Goal: Information Seeking & Learning: Understand process/instructions

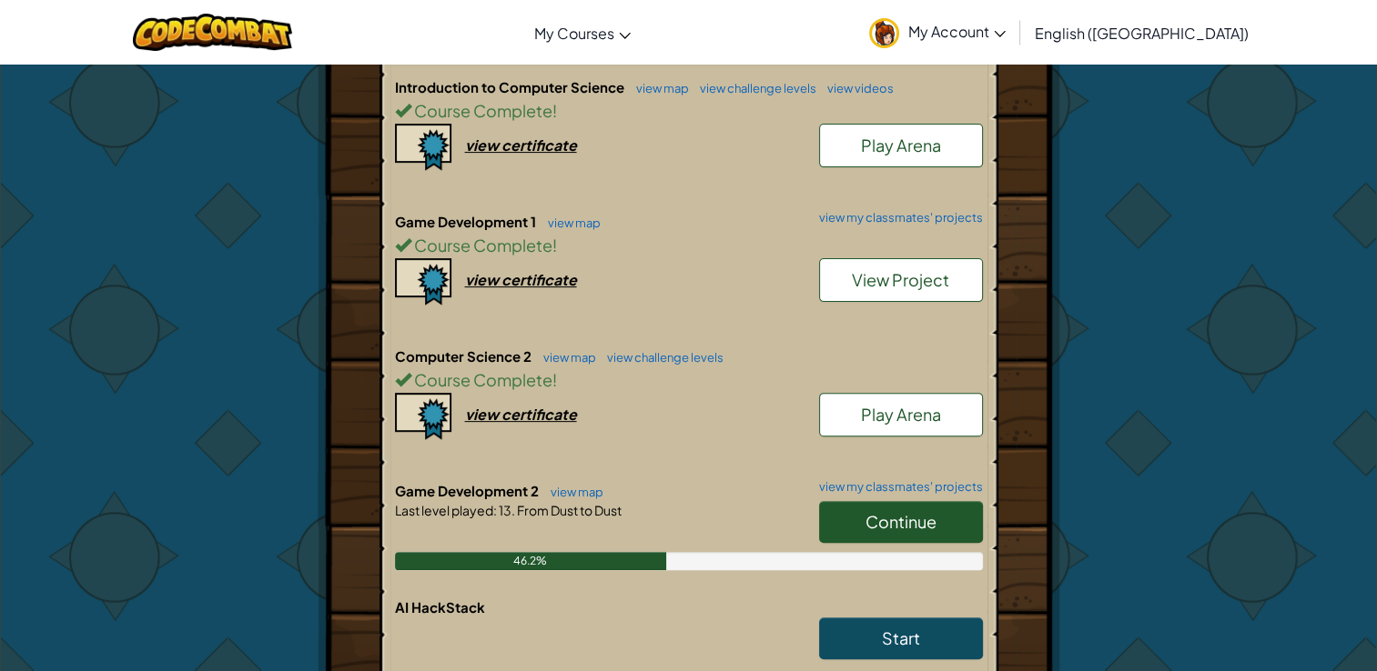
scroll to position [542, 0]
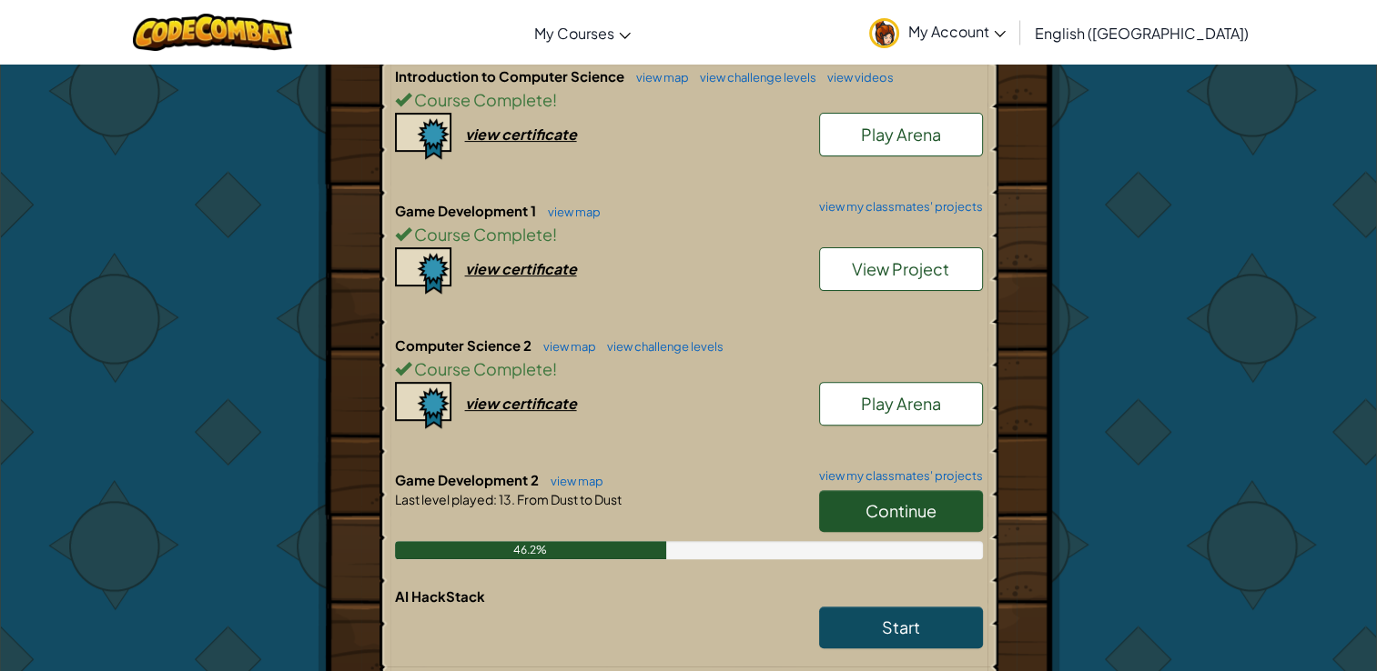
click at [879, 525] on link "Continue" at bounding box center [901, 511] width 164 height 42
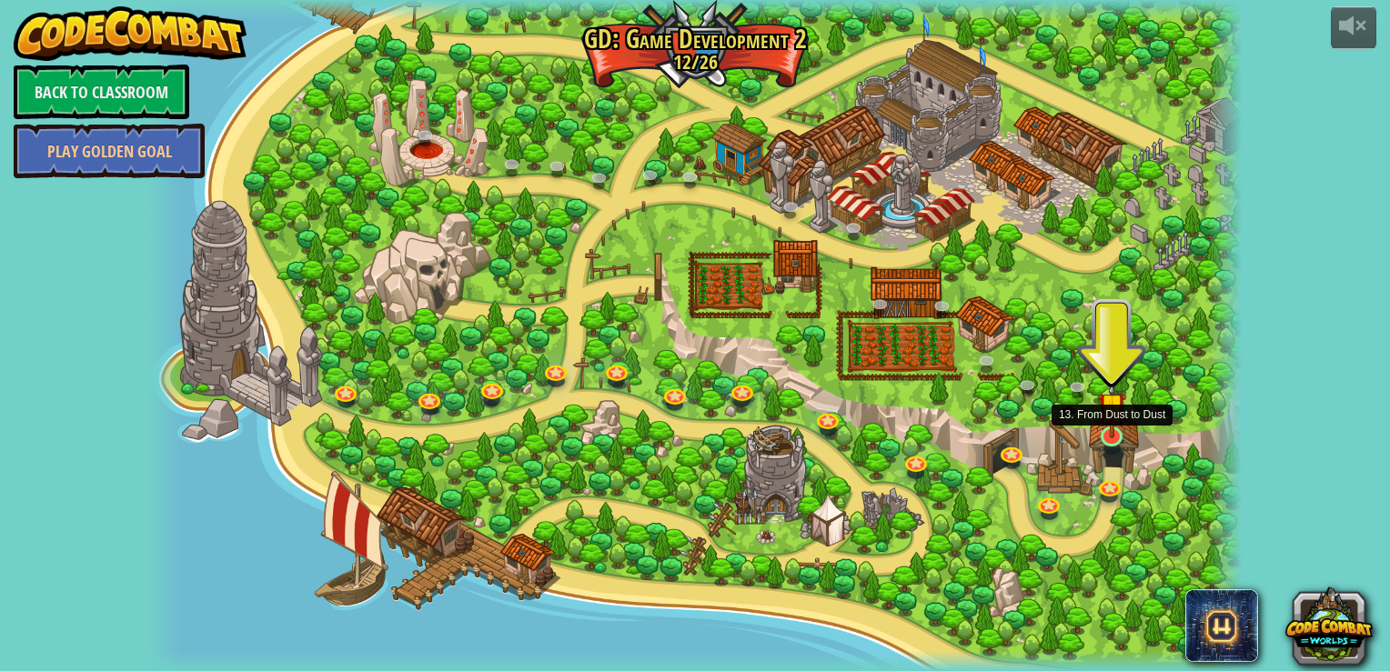
click at [1118, 429] on img at bounding box center [1112, 407] width 28 height 64
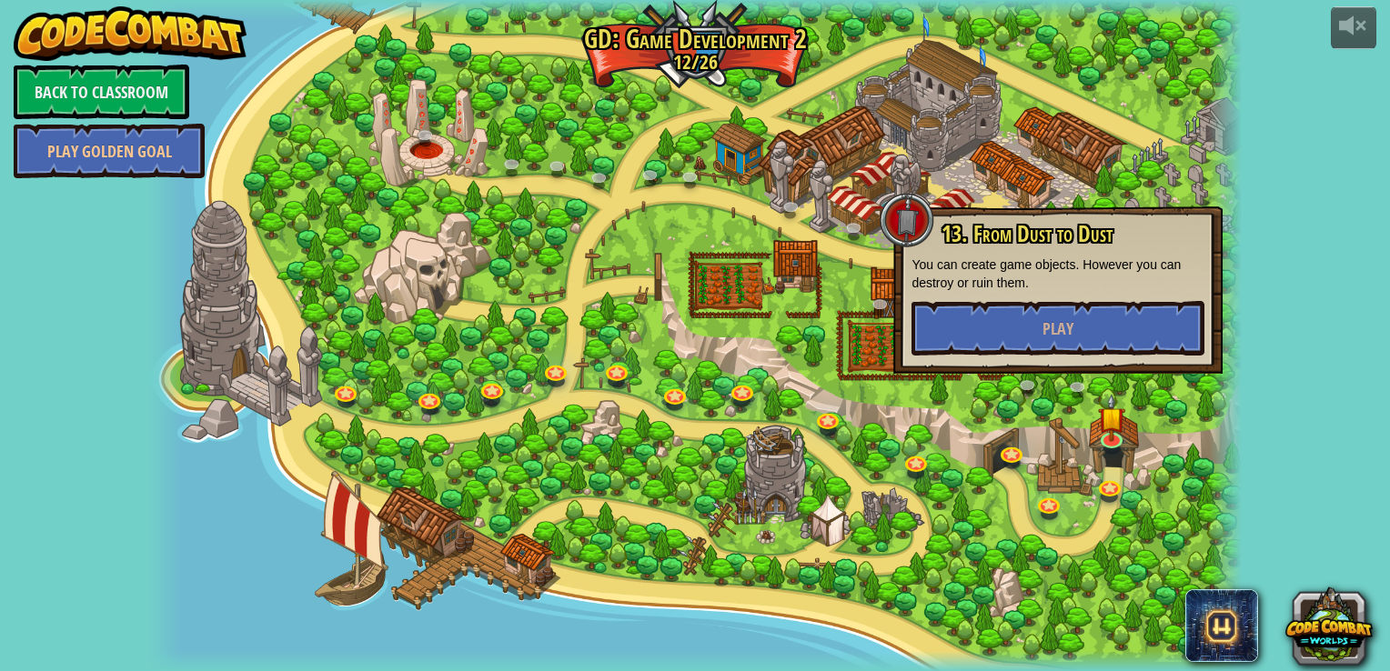
click at [824, 550] on div at bounding box center [694, 335] width 1093 height 671
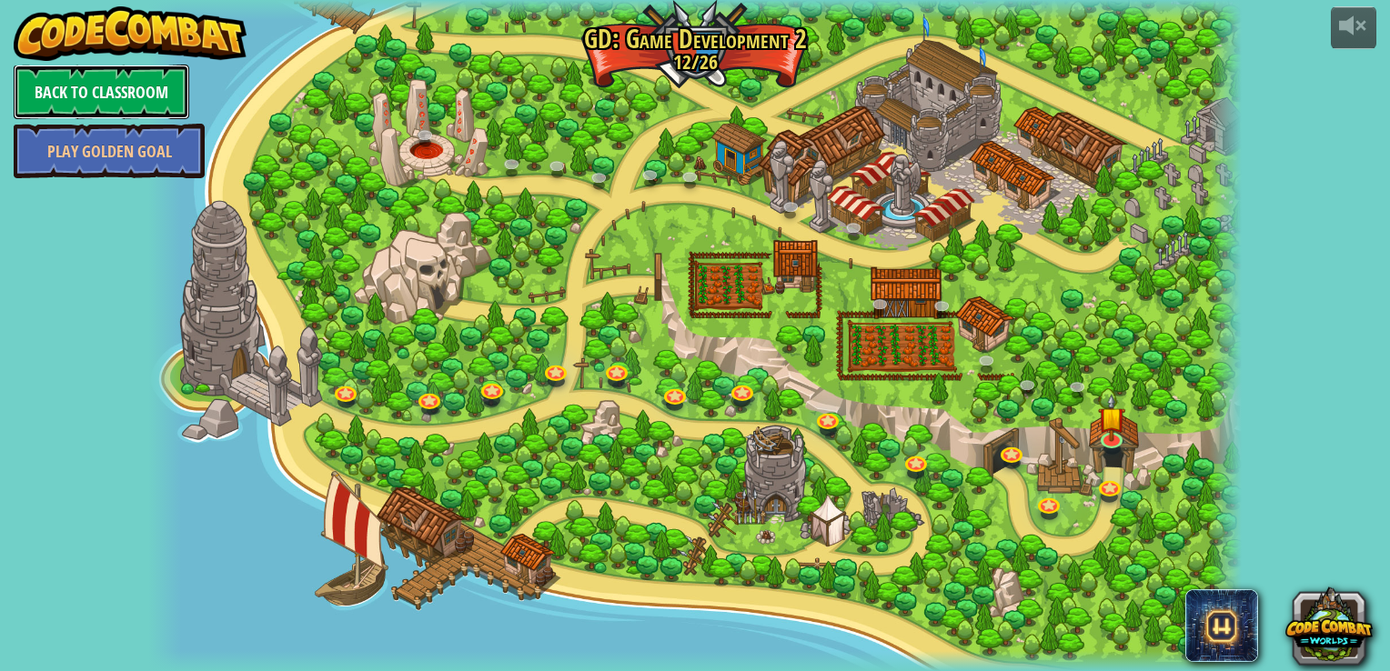
click at [157, 90] on link "Back to Classroom" at bounding box center [102, 92] width 176 height 55
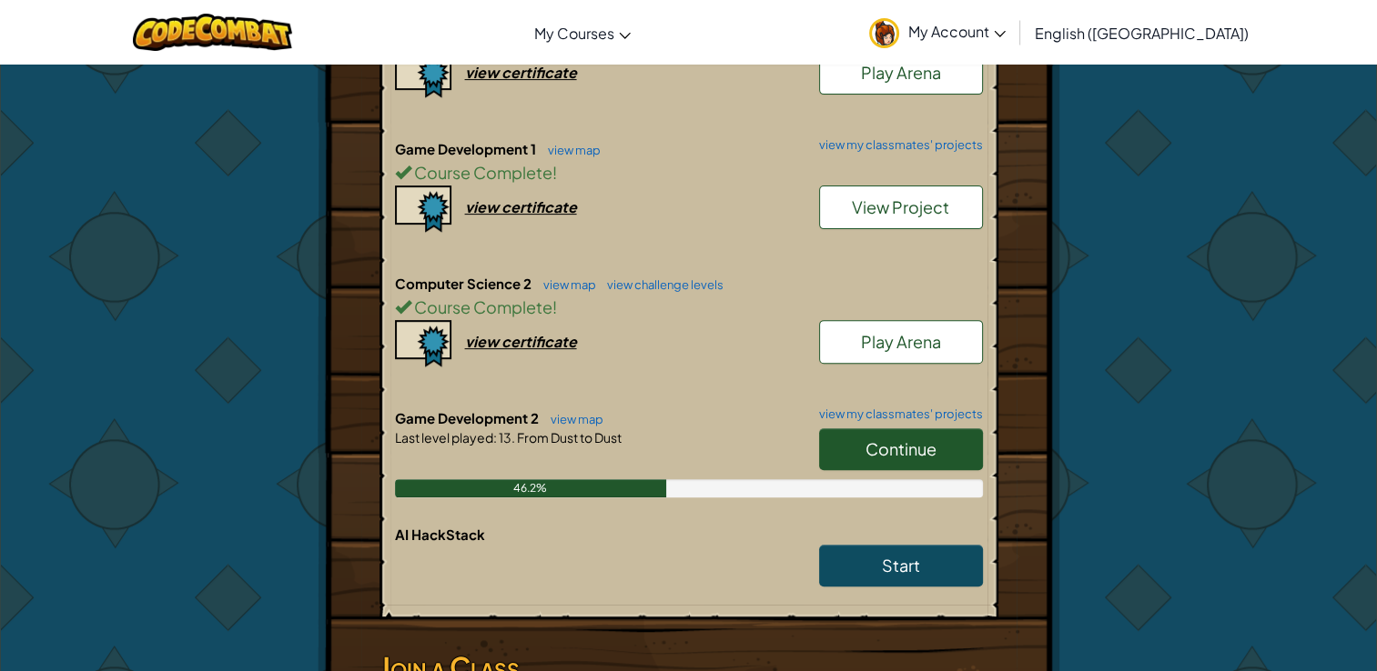
scroll to position [651, 0]
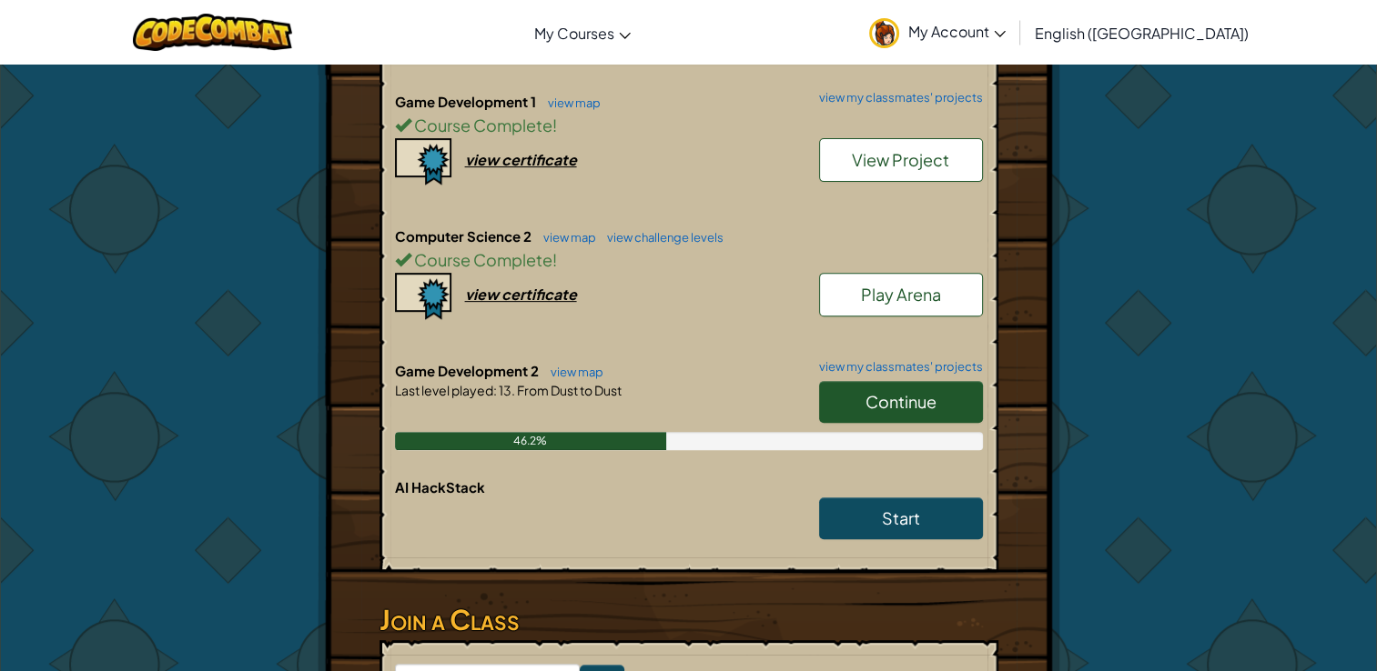
click at [890, 394] on span "Continue" at bounding box center [900, 401] width 71 height 21
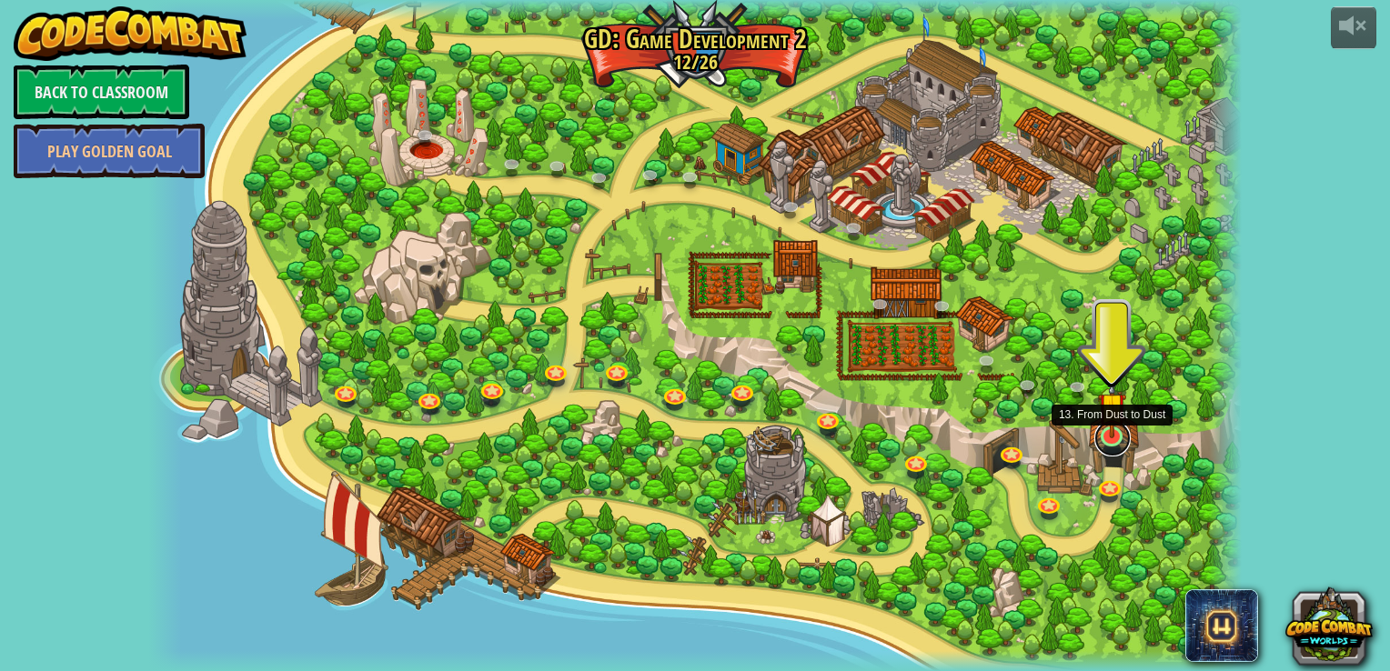
click at [1114, 439] on link at bounding box center [1113, 438] width 36 height 36
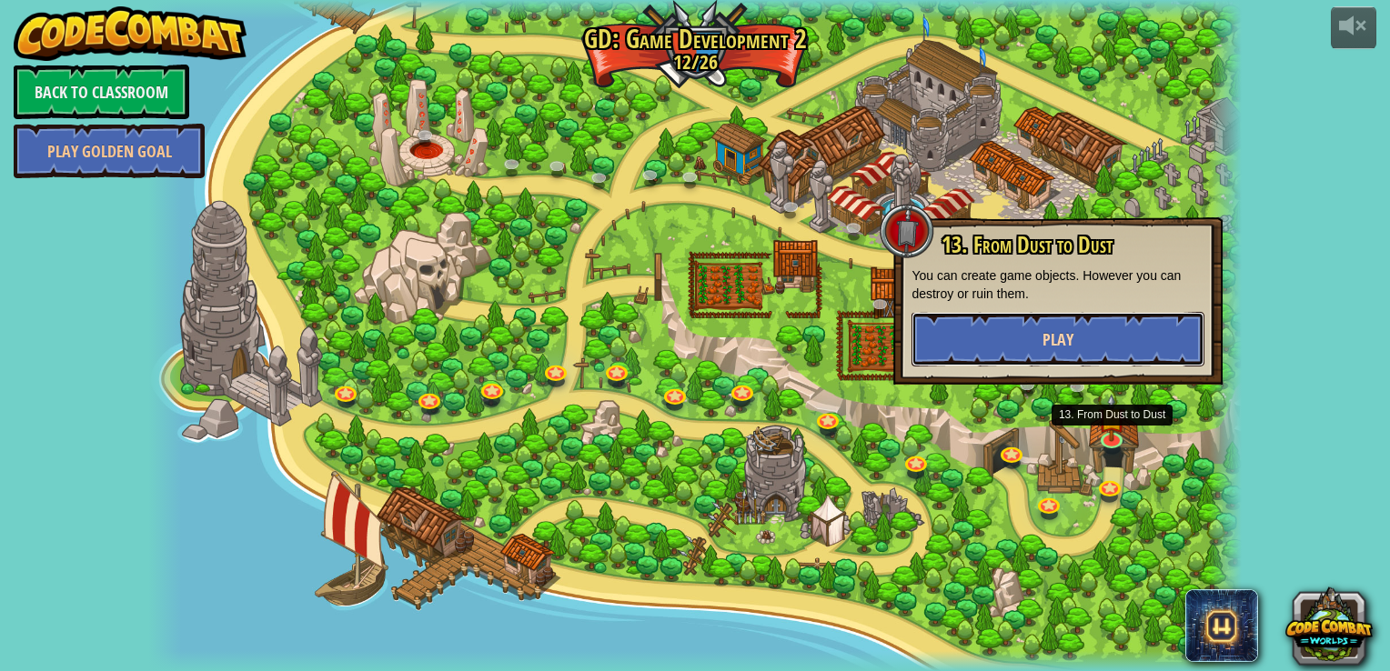
click at [1030, 346] on button "Play" at bounding box center [1058, 339] width 293 height 55
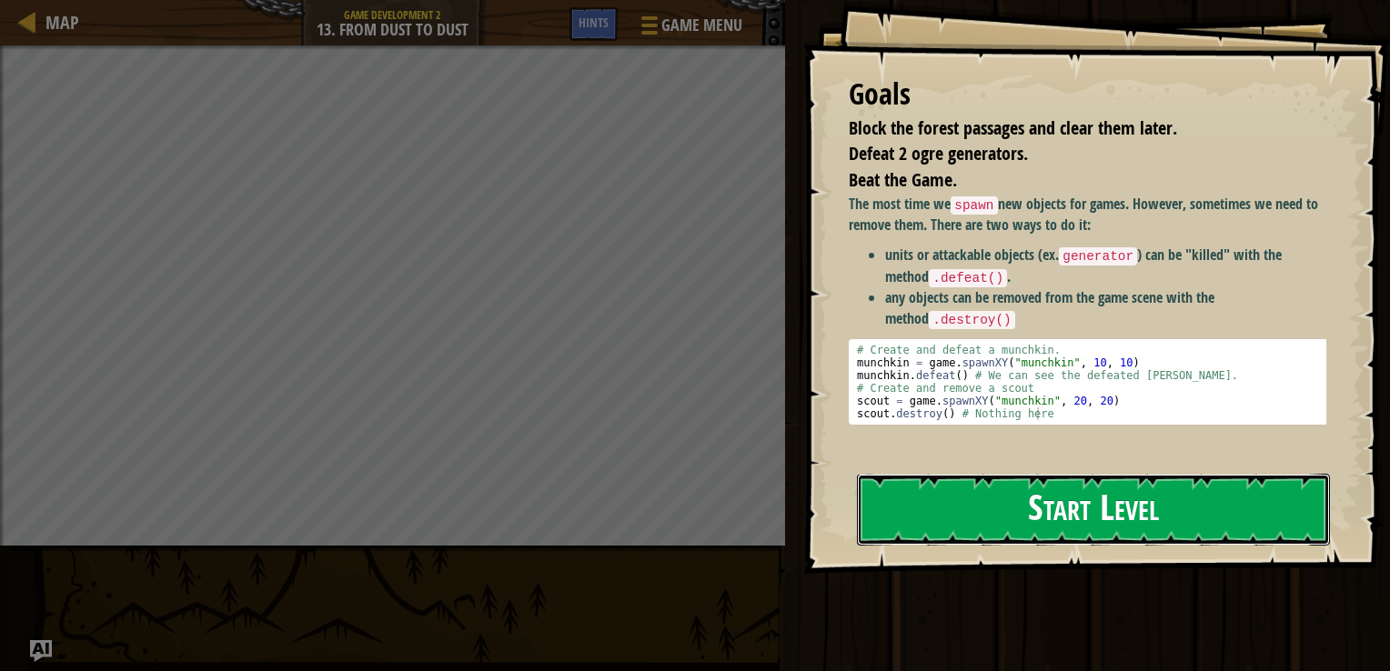
click at [975, 474] on button "Start Level" at bounding box center [1093, 510] width 473 height 72
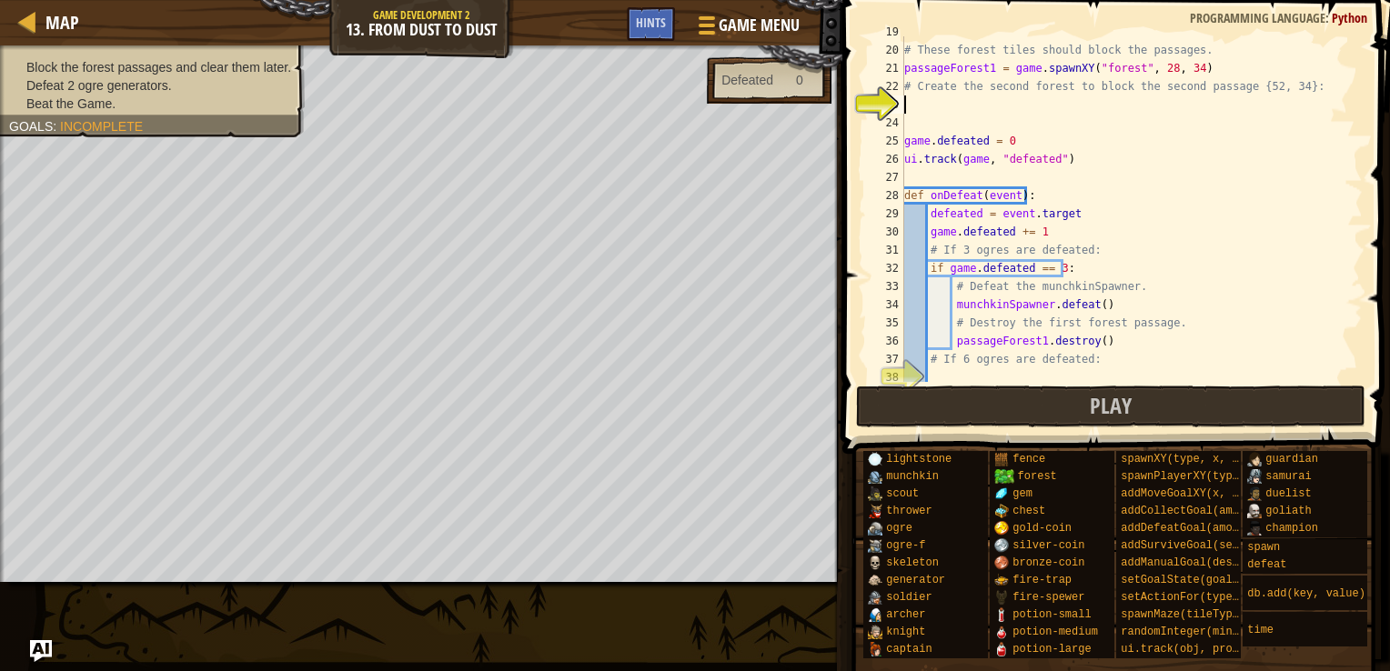
scroll to position [342, 0]
click at [977, 423] on button "Play" at bounding box center [1111, 407] width 510 height 42
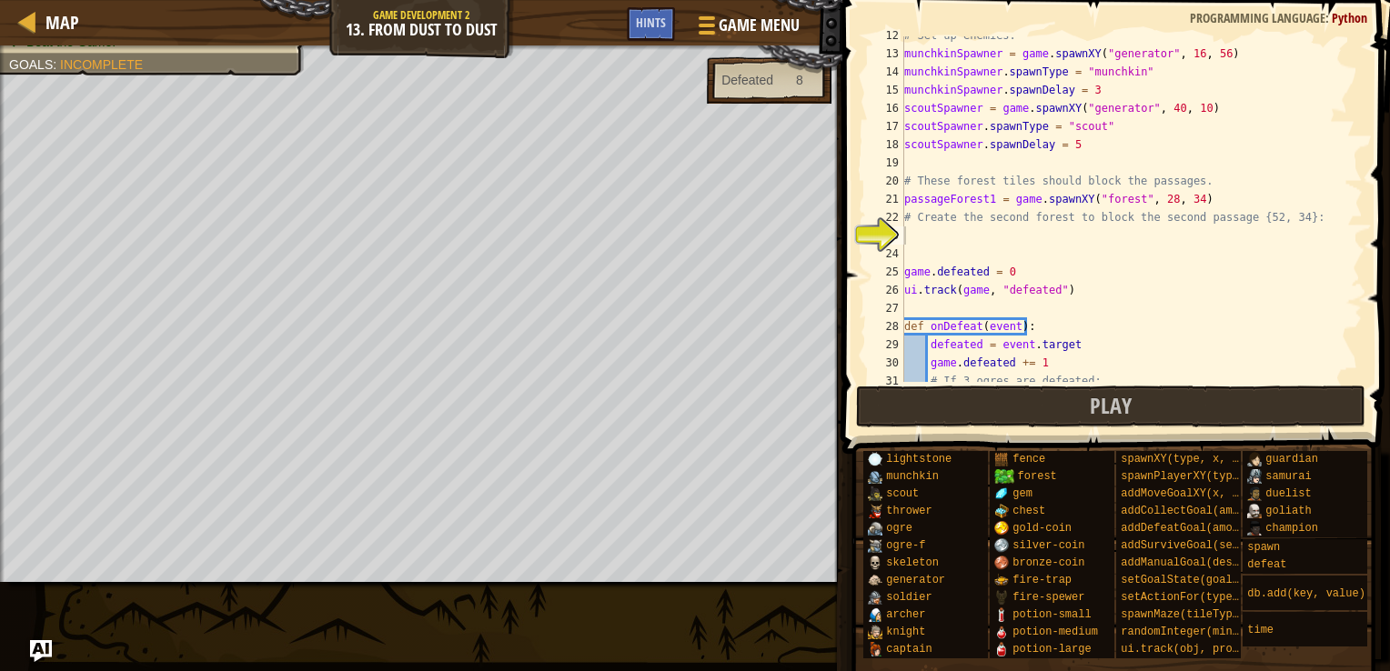
scroll to position [209, 0]
click at [1056, 244] on div "# Set up enemies. munchkinSpawner = game . spawnXY ( "generator" , 16 , 56 ) mu…" at bounding box center [1125, 218] width 449 height 382
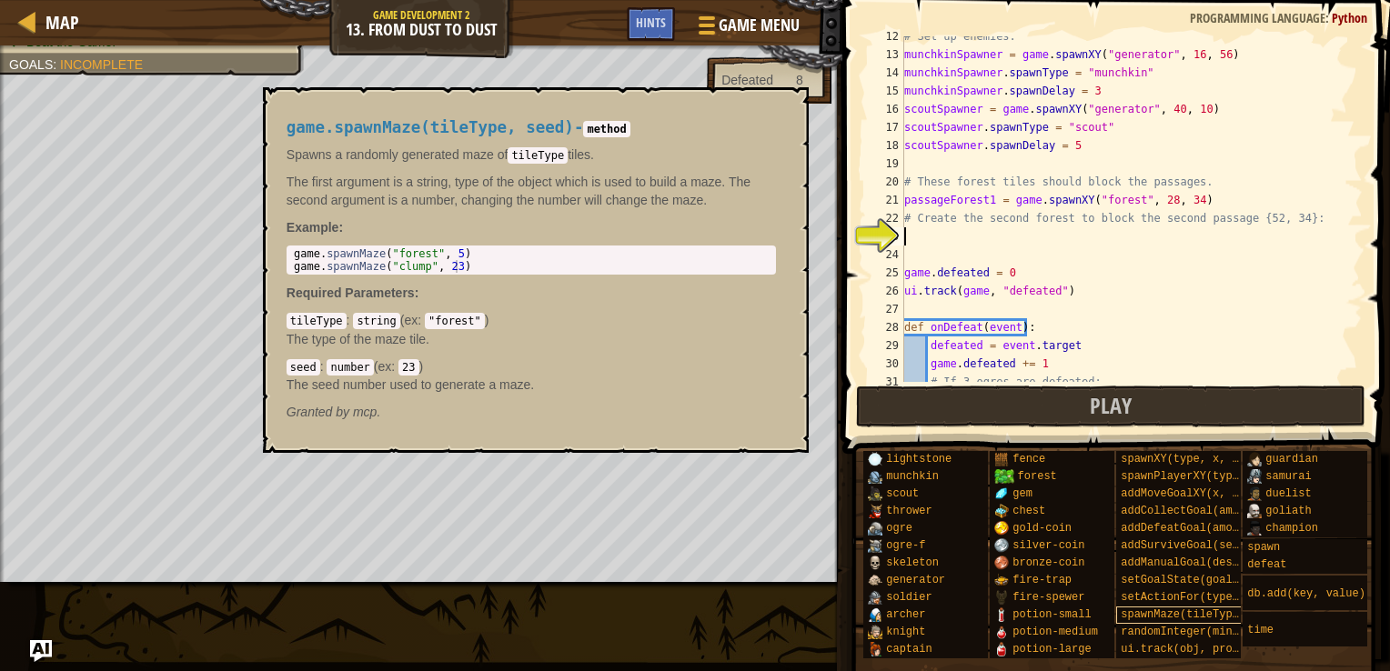
scroll to position [14, 0]
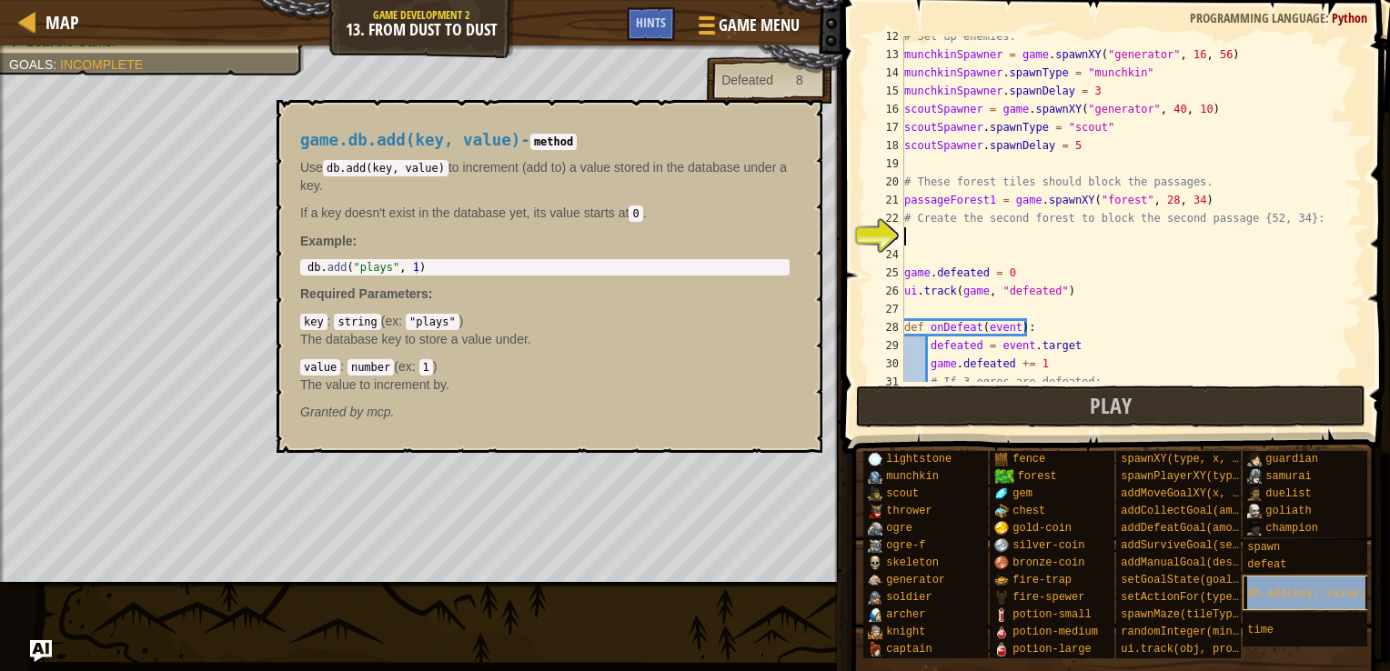
click at [1277, 591] on div "db.add(key, value)" at bounding box center [1312, 593] width 139 height 35
click at [1265, 624] on span "time" at bounding box center [1260, 630] width 26 height 13
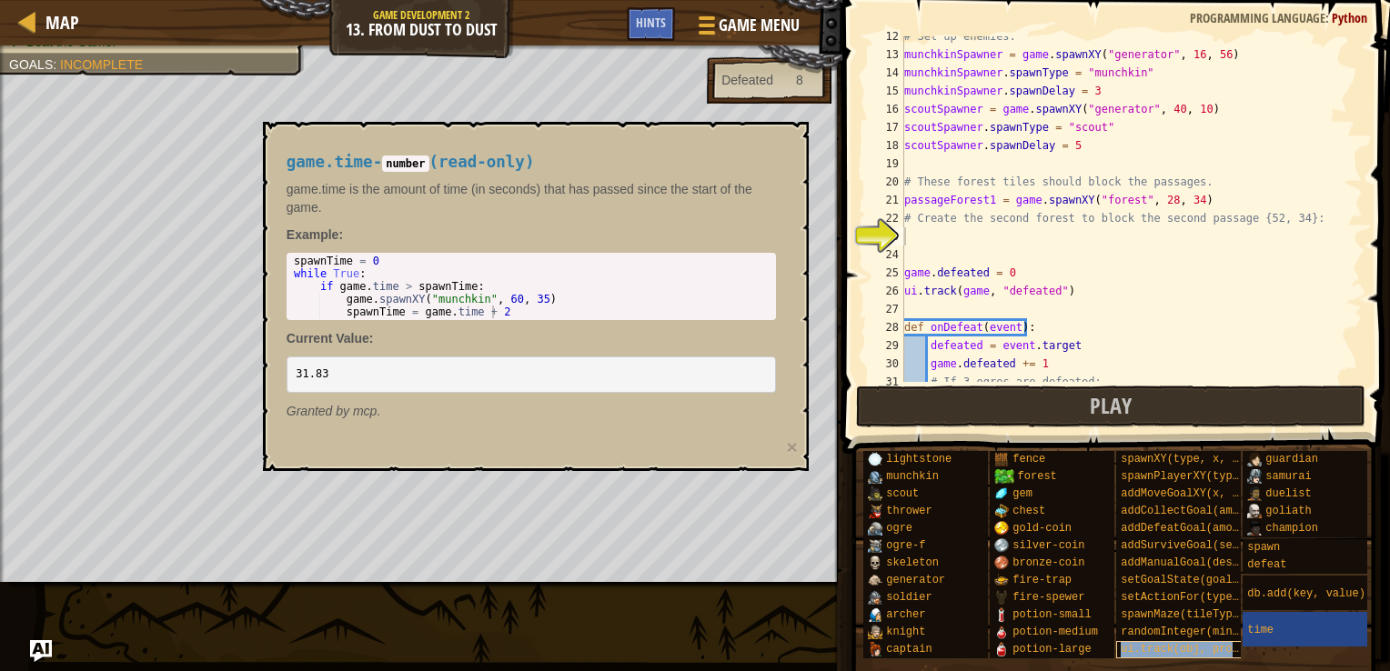
click at [1207, 643] on span "ui.track(obj, prop)" at bounding box center [1183, 649] width 125 height 13
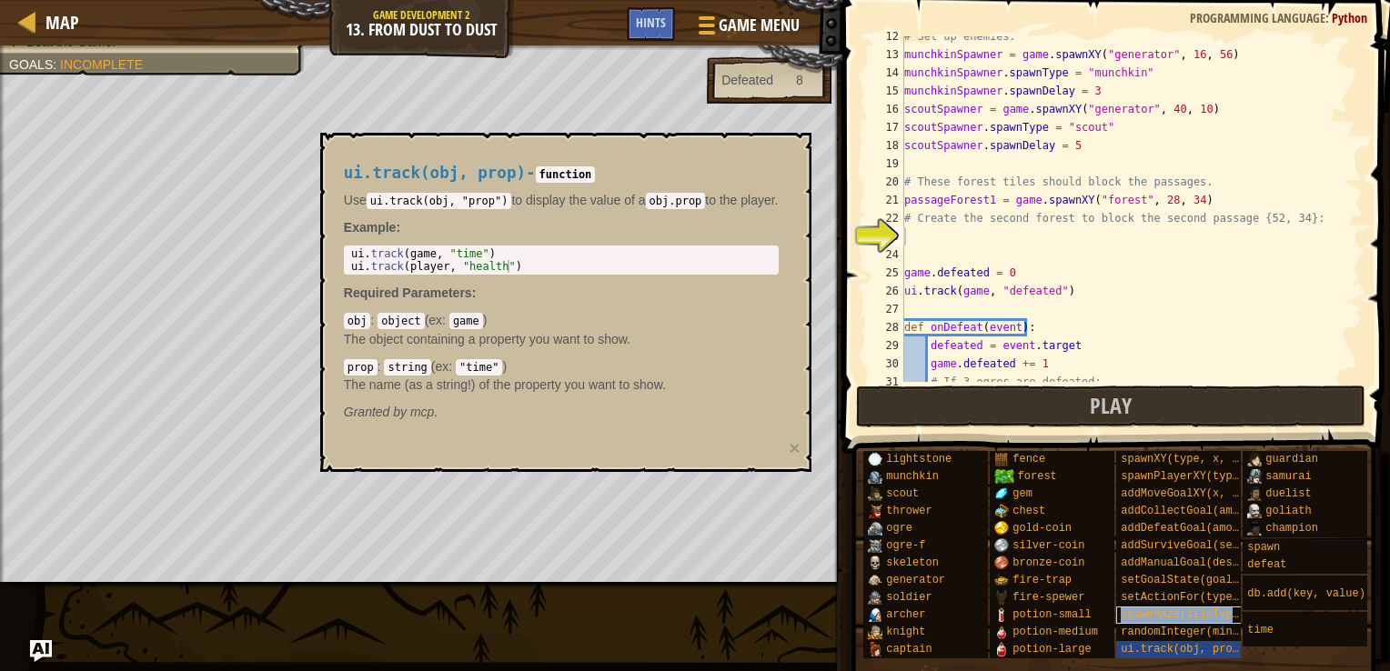
click at [1208, 609] on span "spawnMaze(tileType, seed)" at bounding box center [1203, 615] width 164 height 13
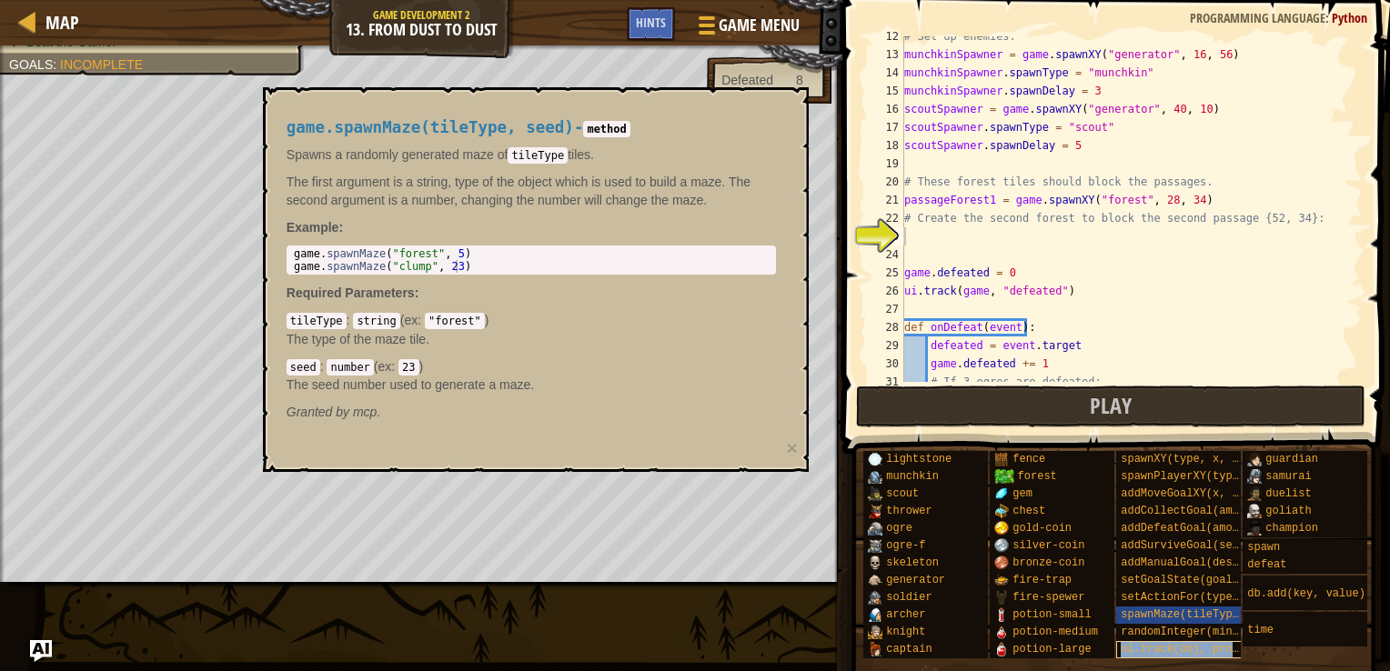
click at [1220, 643] on span "ui.track(obj, prop)" at bounding box center [1183, 649] width 125 height 13
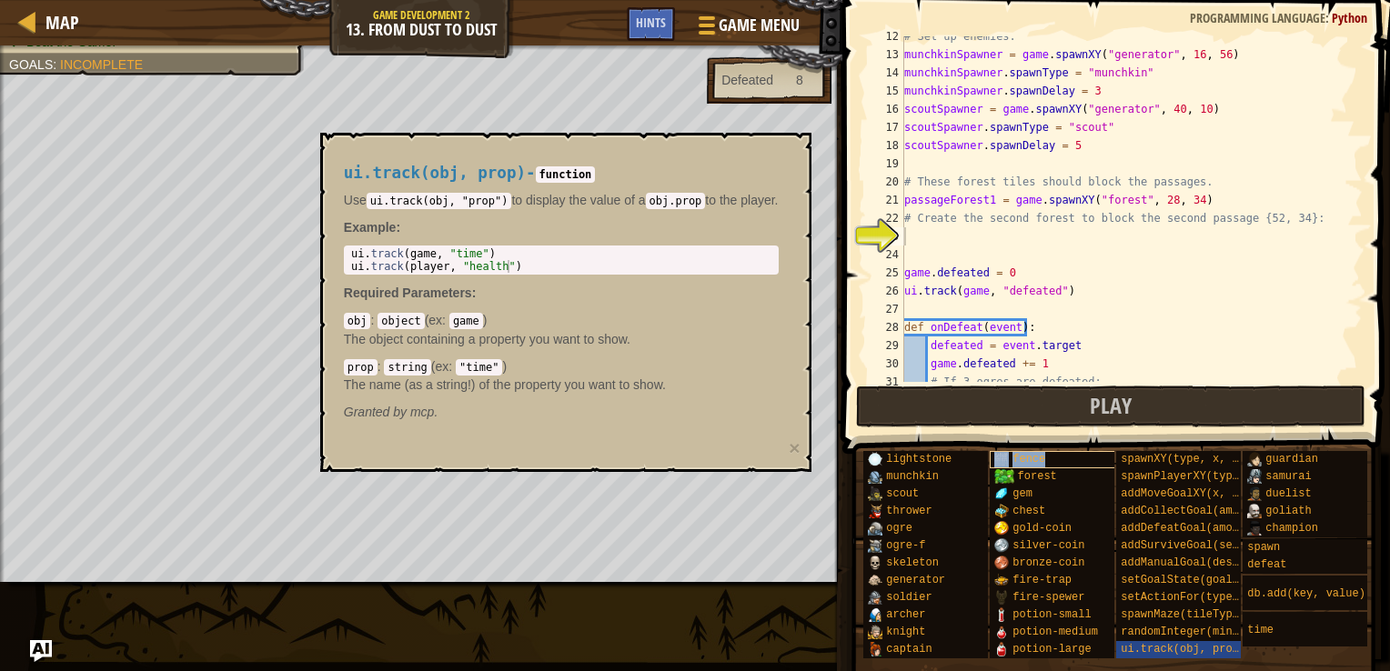
click at [1091, 453] on div "fence" at bounding box center [1059, 459] width 139 height 17
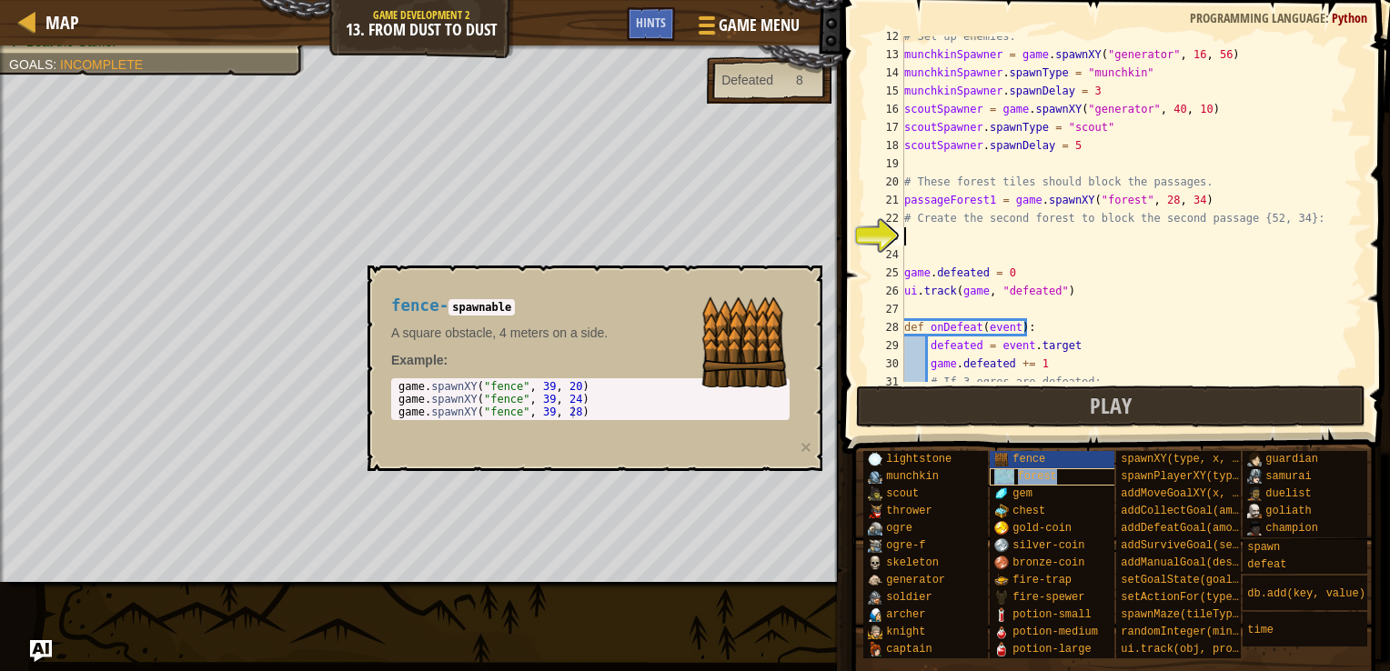
click at [1094, 469] on div "forest" at bounding box center [1059, 477] width 139 height 17
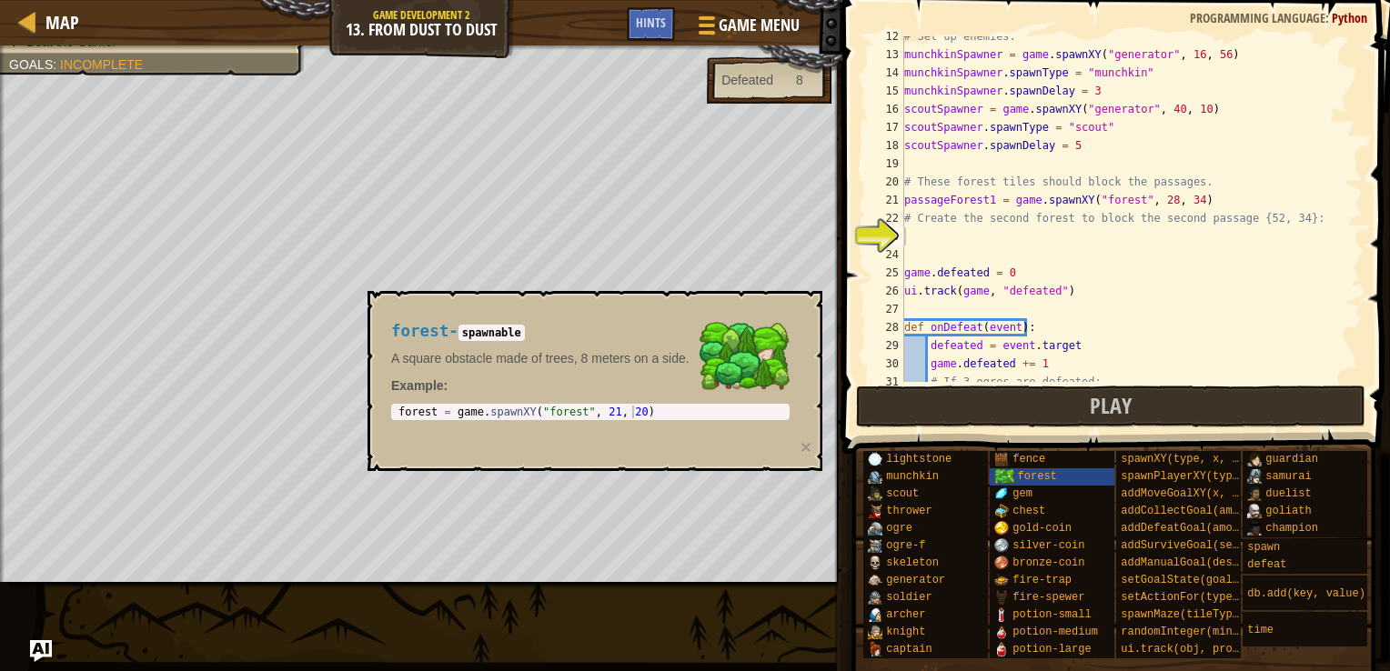
click at [393, 413] on div "1 forest = game . spawnXY ( "forest" , 21 , 20 ) הההההההההההההההההההההההההההההה…" at bounding box center [590, 412] width 399 height 16
type textarea "forest = game.spawnXY("forest", 21, 20)"
click at [400, 410] on div "forest = game . spawnXY ( "forest" , 21 , 20 )" at bounding box center [590, 425] width 391 height 38
drag, startPoint x: 400, startPoint y: 410, endPoint x: 695, endPoint y: 427, distance: 295.2
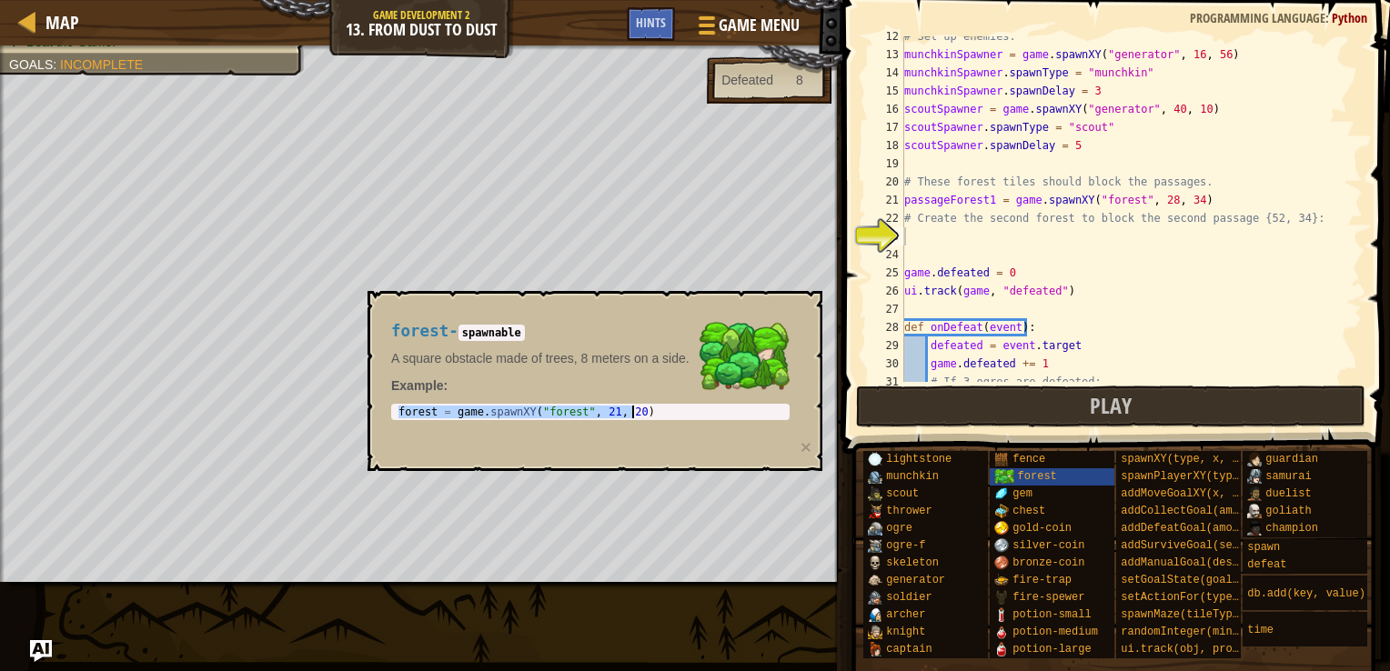
click at [695, 427] on div "forest - spawnable A square obstacle made of trees, 8 meters on a side. Example…" at bounding box center [590, 372] width 424 height 132
click at [1055, 257] on div "# Set up enemies. munchkinSpawner = game . spawnXY ( "generator" , 16 , 56 ) mu…" at bounding box center [1125, 218] width 449 height 382
click at [1036, 230] on div "# Set up enemies. munchkinSpawner = game . spawnXY ( "generator" , 16 , 56 ) mu…" at bounding box center [1125, 218] width 449 height 382
paste textarea "forest = game.spawnXY("forest", 21, 20)"
click at [1106, 236] on div "# Set up enemies. munchkinSpawner = game . spawnXY ( "generator" , 16 , 56 ) mu…" at bounding box center [1125, 218] width 449 height 382
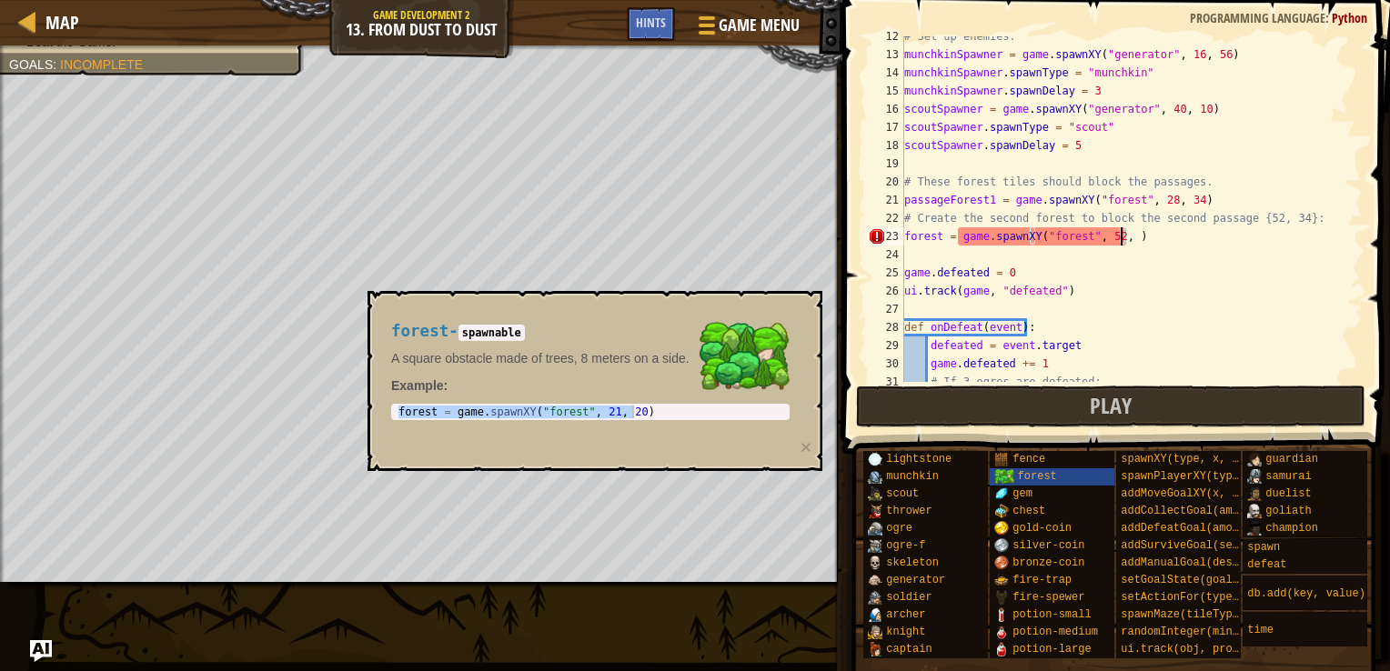
scroll to position [8, 18]
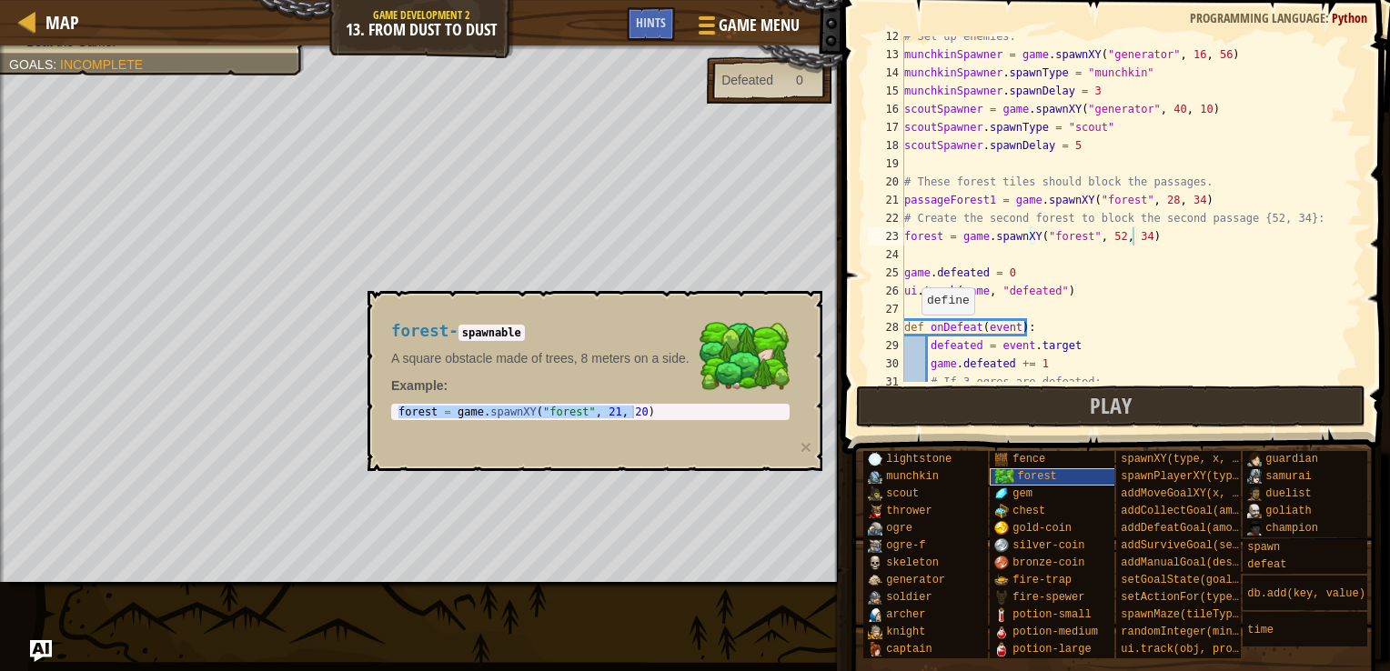
click at [1010, 469] on img at bounding box center [1003, 476] width 19 height 15
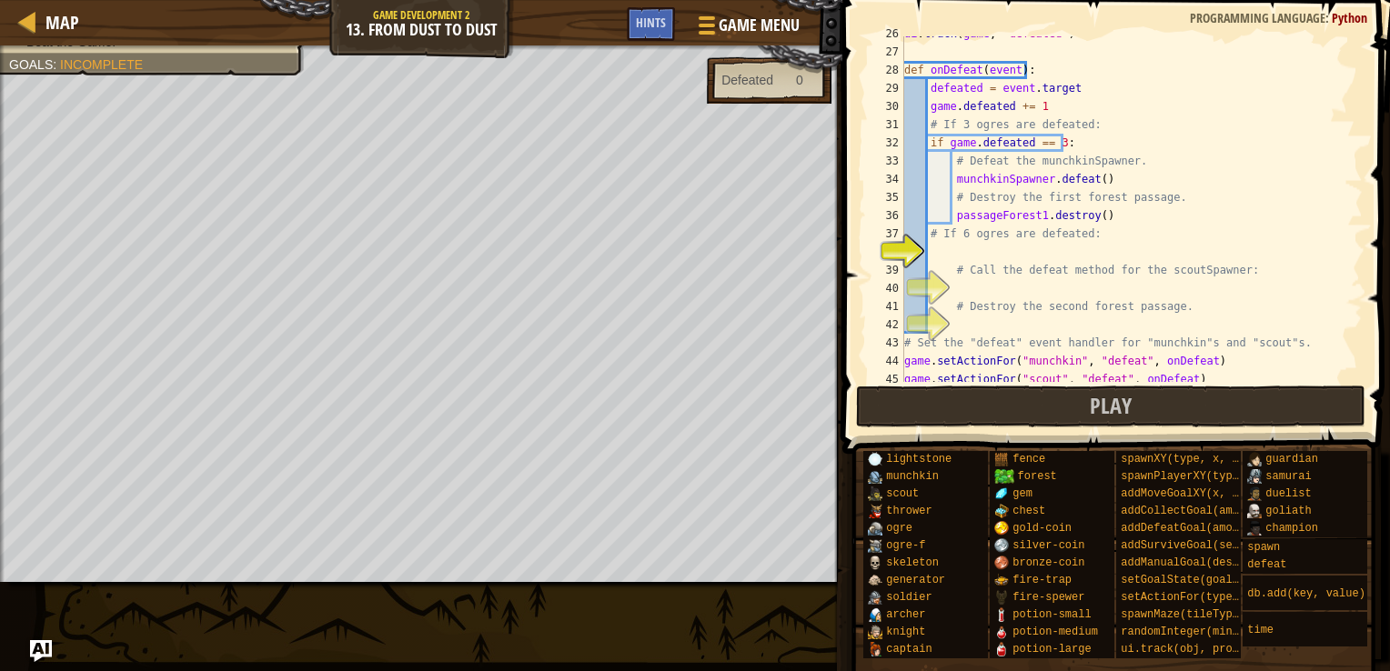
scroll to position [468, 0]
click at [944, 240] on div "ui . track ( game , "defeated" ) def onDefeat ( event ) : defeated = event . ta…" at bounding box center [1125, 215] width 449 height 382
type textarea "# If 6 ogres are defeated:"
click at [952, 250] on div "ui . track ( game , "defeated" ) def onDefeat ( event ) : defeated = event . ta…" at bounding box center [1125, 215] width 449 height 382
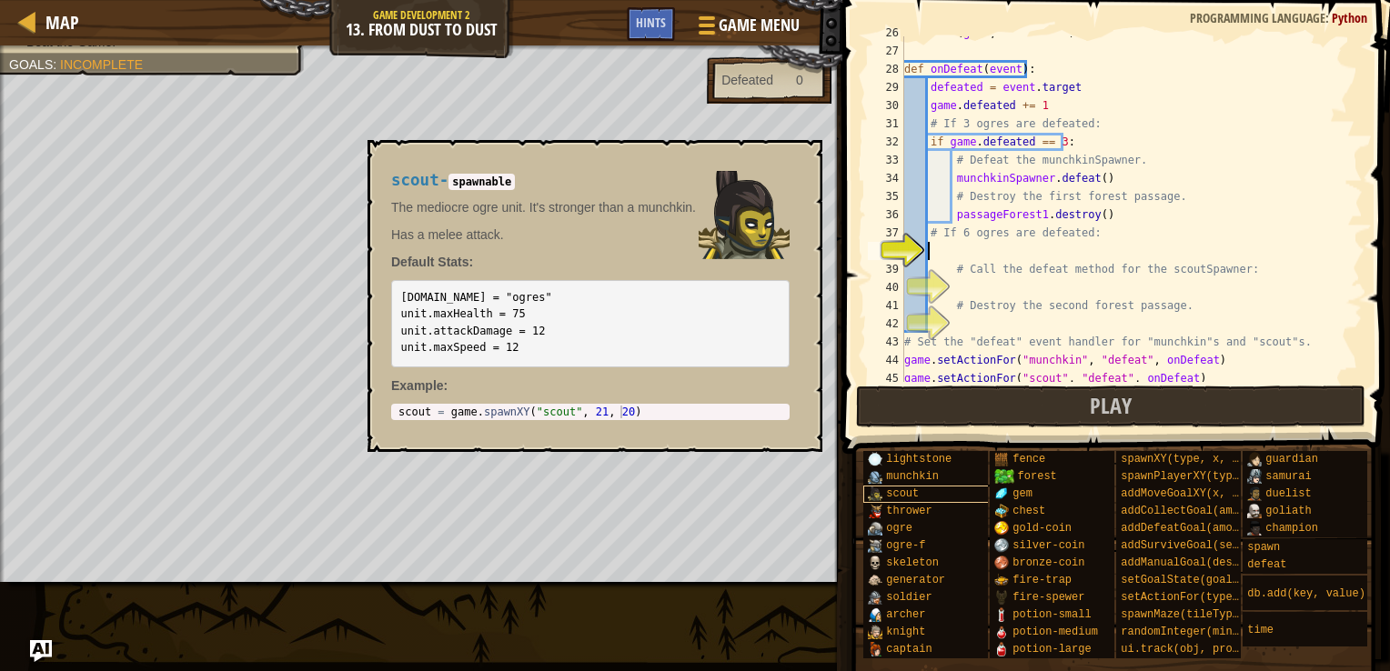
scroll to position [0, 0]
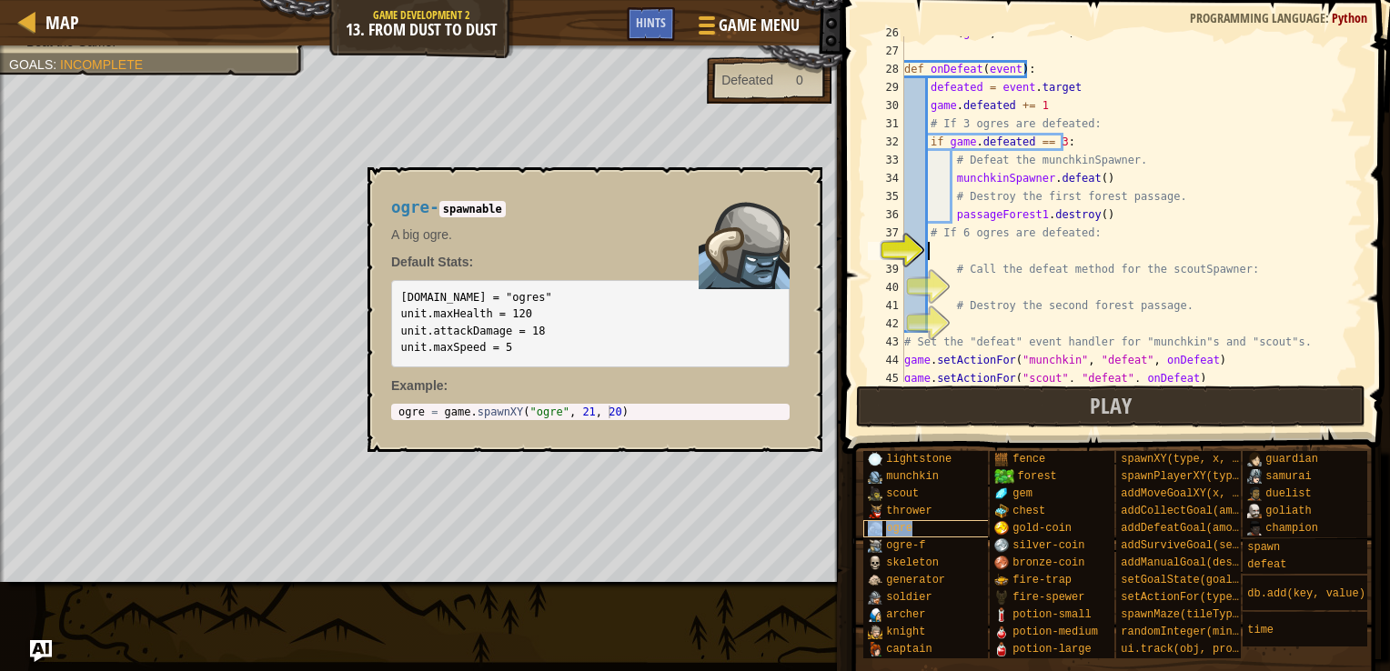
click at [955, 530] on div "ogre" at bounding box center [932, 528] width 139 height 17
click at [1285, 556] on div "spawn defeat" at bounding box center [1305, 557] width 125 height 35
click at [1285, 557] on div "defeat" at bounding box center [1312, 565] width 139 height 17
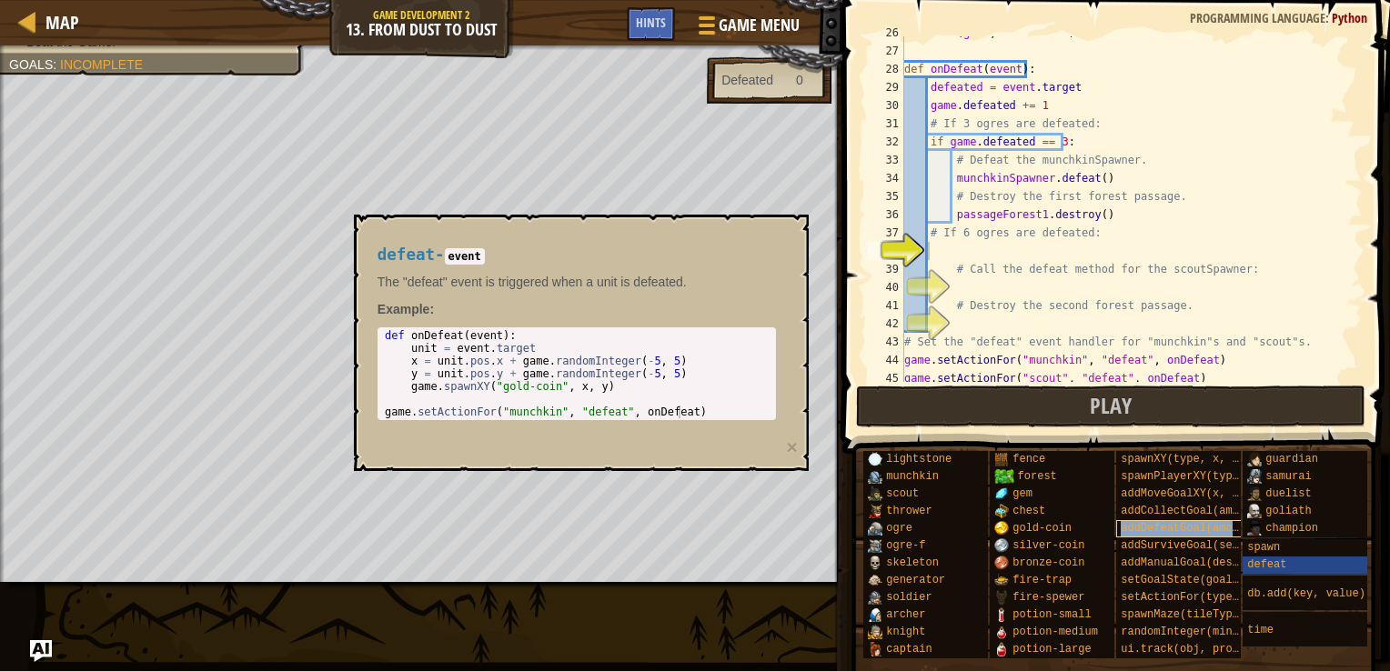
click at [1166, 537] on div "addDefeatGoal(amount)" at bounding box center [1185, 528] width 139 height 17
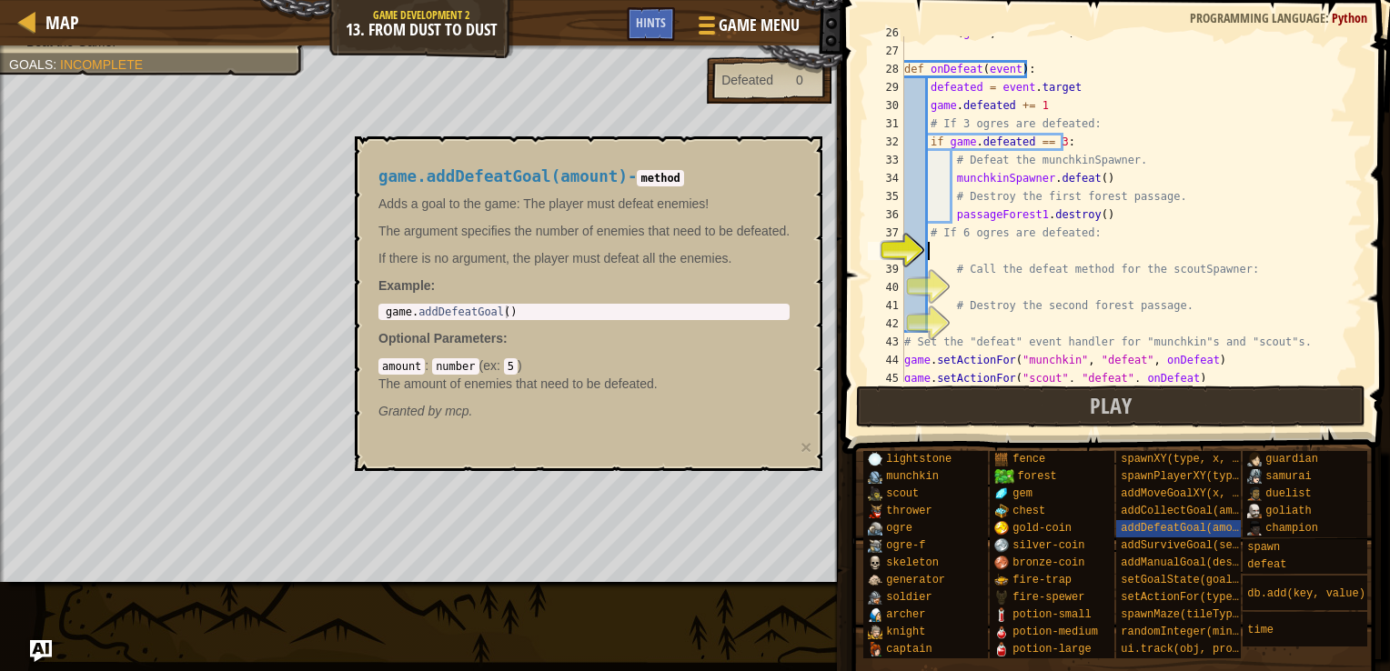
click at [1074, 257] on div "ui . track ( game , "defeated" ) def onDefeat ( event ) : defeated = event . ta…" at bounding box center [1125, 215] width 449 height 382
click at [979, 249] on div "ui . track ( game , "defeated" ) def onDefeat ( event ) : defeated = event . ta…" at bounding box center [1125, 215] width 449 height 382
click at [1045, 240] on div "ui . track ( game , "defeated" ) def onDefeat ( event ) : defeated = event . ta…" at bounding box center [1125, 215] width 449 height 382
click at [1052, 254] on div "ui . track ( game , "defeated" ) def onDefeat ( event ) : defeated = event . ta…" at bounding box center [1125, 215] width 449 height 382
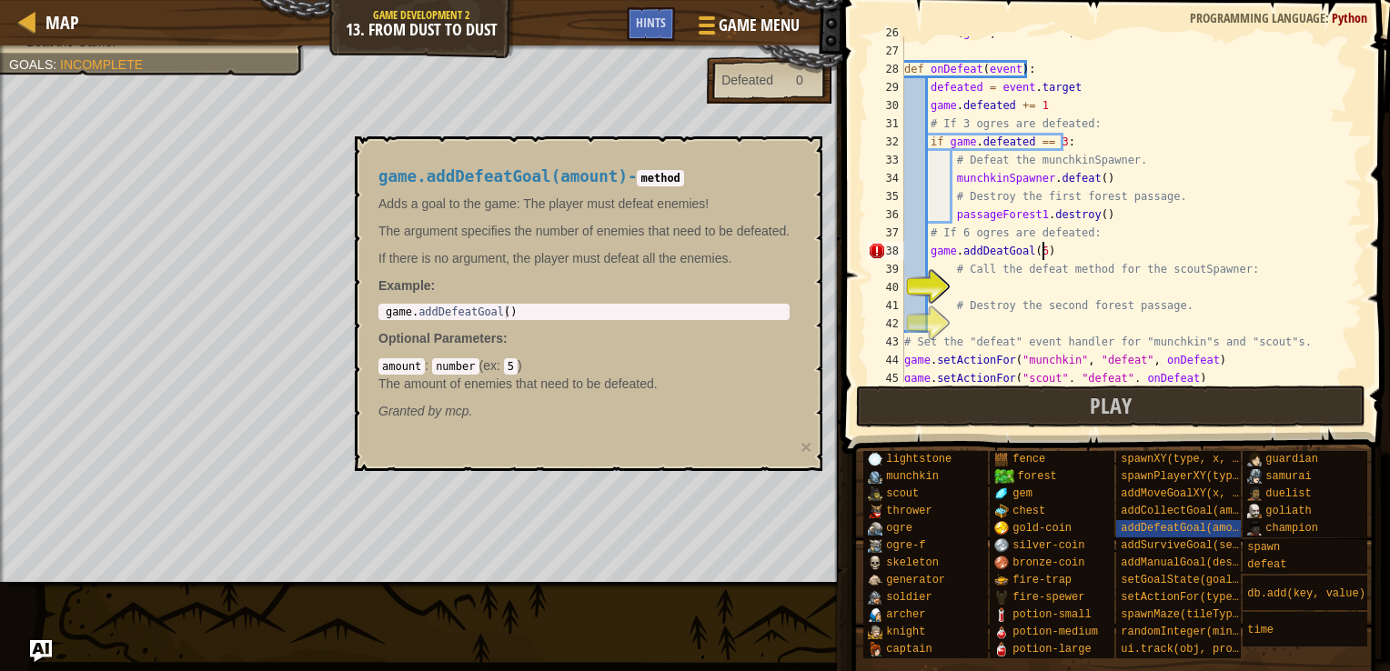
scroll to position [8, 10]
click at [1110, 395] on span "Play" at bounding box center [1111, 405] width 42 height 29
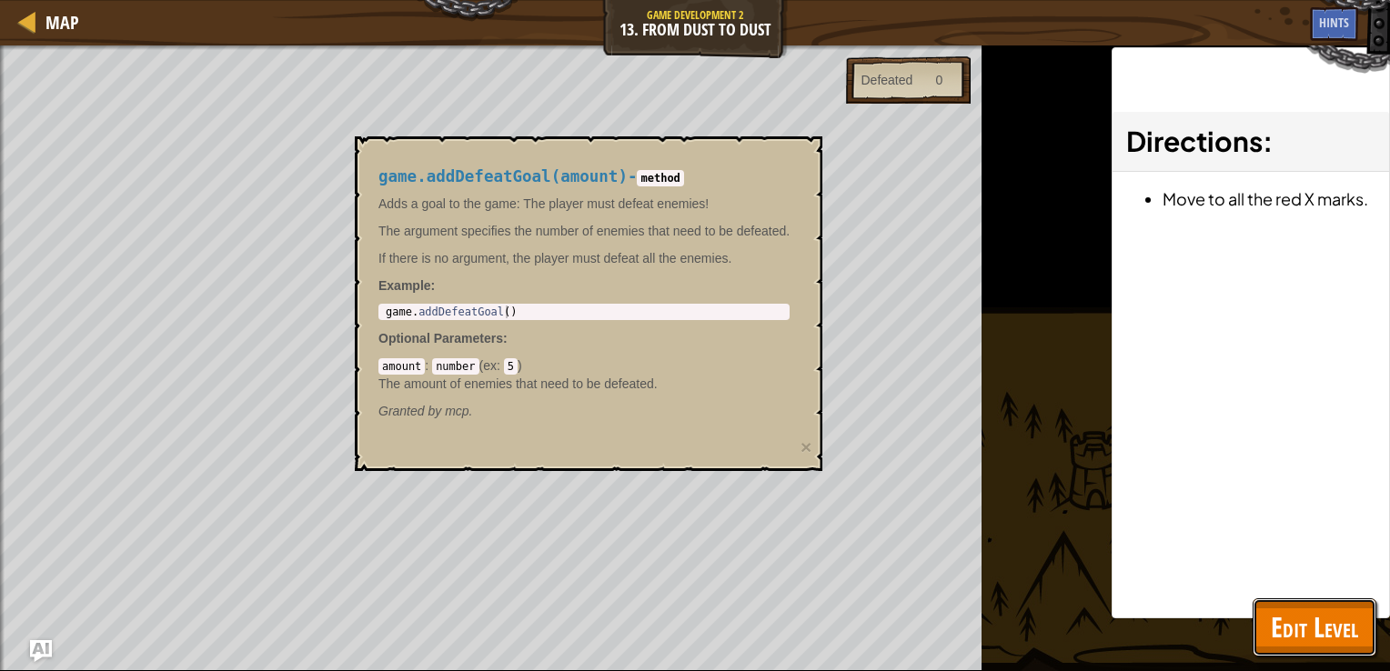
click at [1295, 655] on button "Edit Level" at bounding box center [1315, 628] width 124 height 58
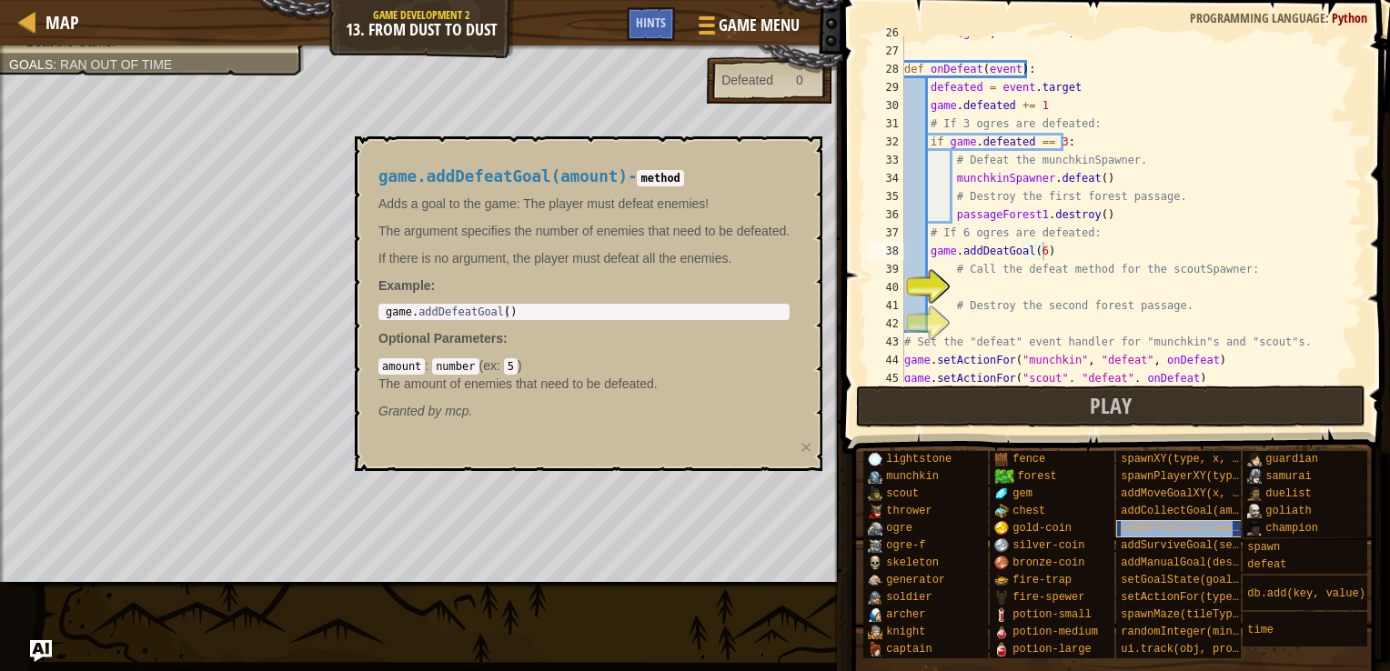
click at [1231, 531] on span "addDefeatGoal(amount)" at bounding box center [1189, 528] width 137 height 13
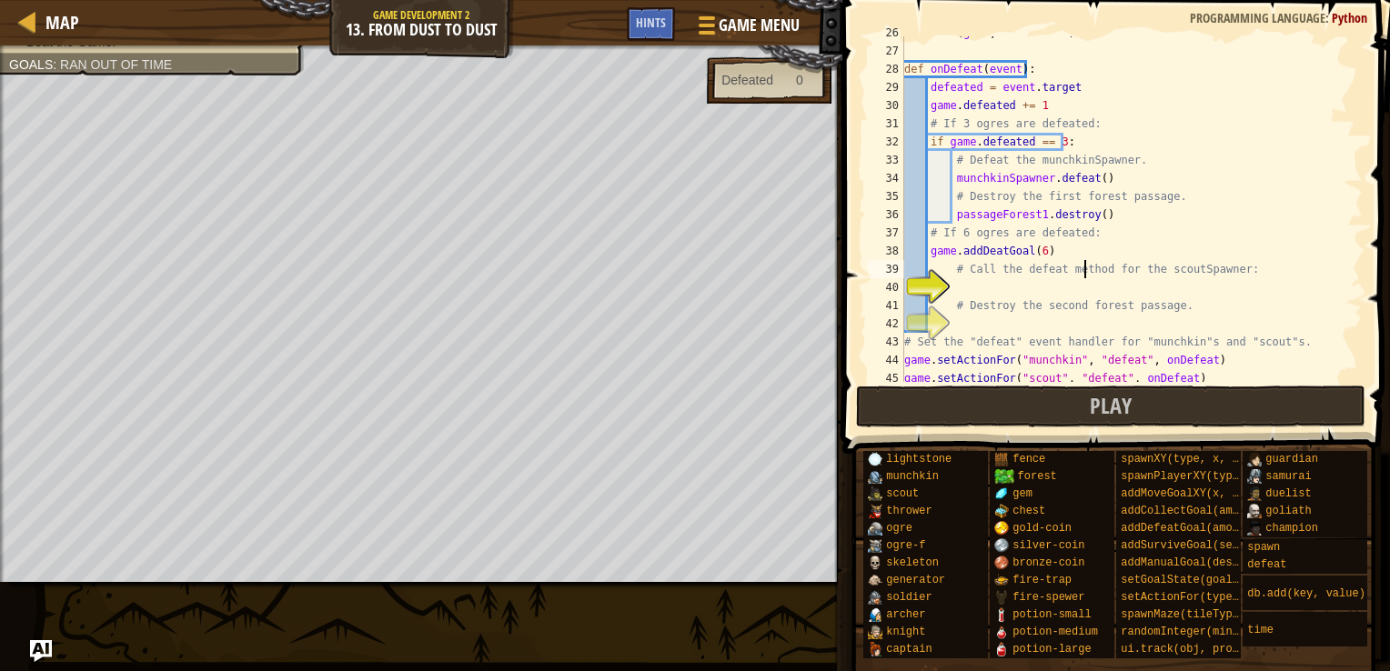
click at [1087, 276] on div "ui . track ( game , "defeated" ) def onDefeat ( event ) : defeated = event . ta…" at bounding box center [1125, 215] width 449 height 382
type textarea "# Call the defeat method for the scoutSpawner:"
click at [1092, 290] on div "ui . track ( game , "defeated" ) def onDefeat ( event ) : defeated = event . ta…" at bounding box center [1125, 215] width 449 height 382
click at [1052, 415] on button "Play" at bounding box center [1111, 407] width 510 height 42
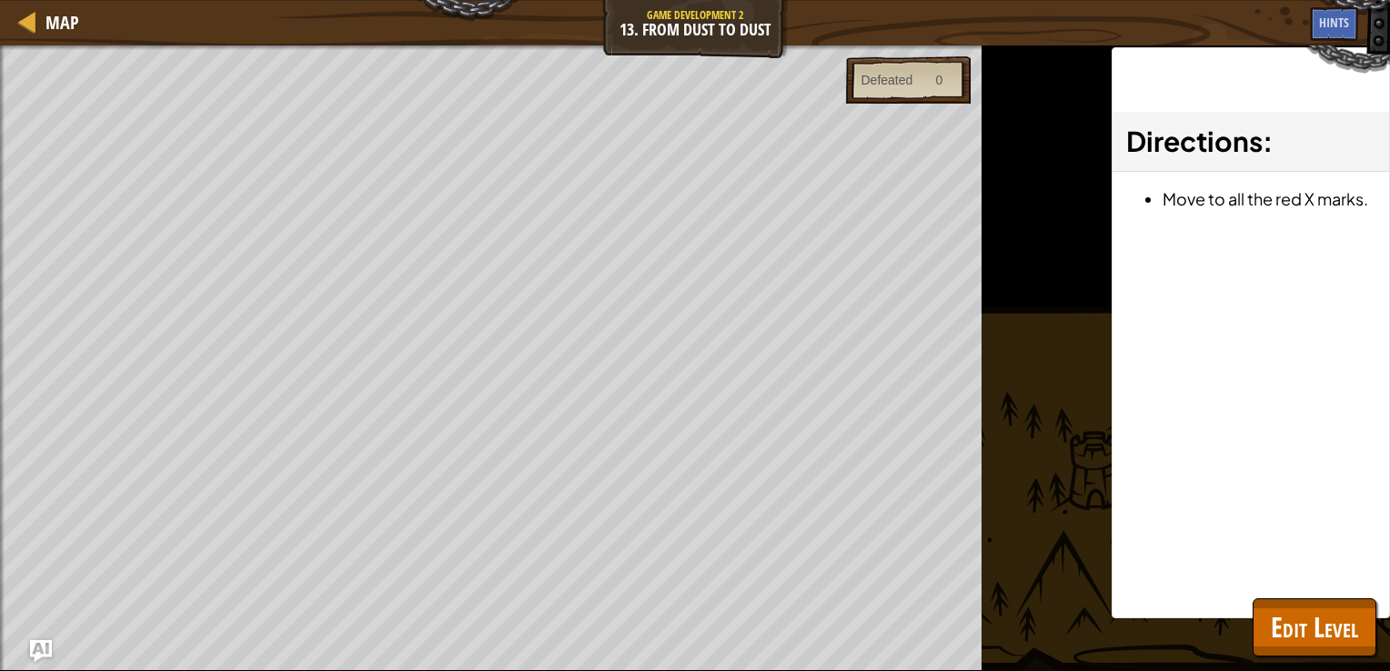
click at [0, 0] on div "× Fix Your Code Line 23: ArgumentError: Spawn the "forest" at an (x, y) coordin…" at bounding box center [0, 0] width 0 height 0
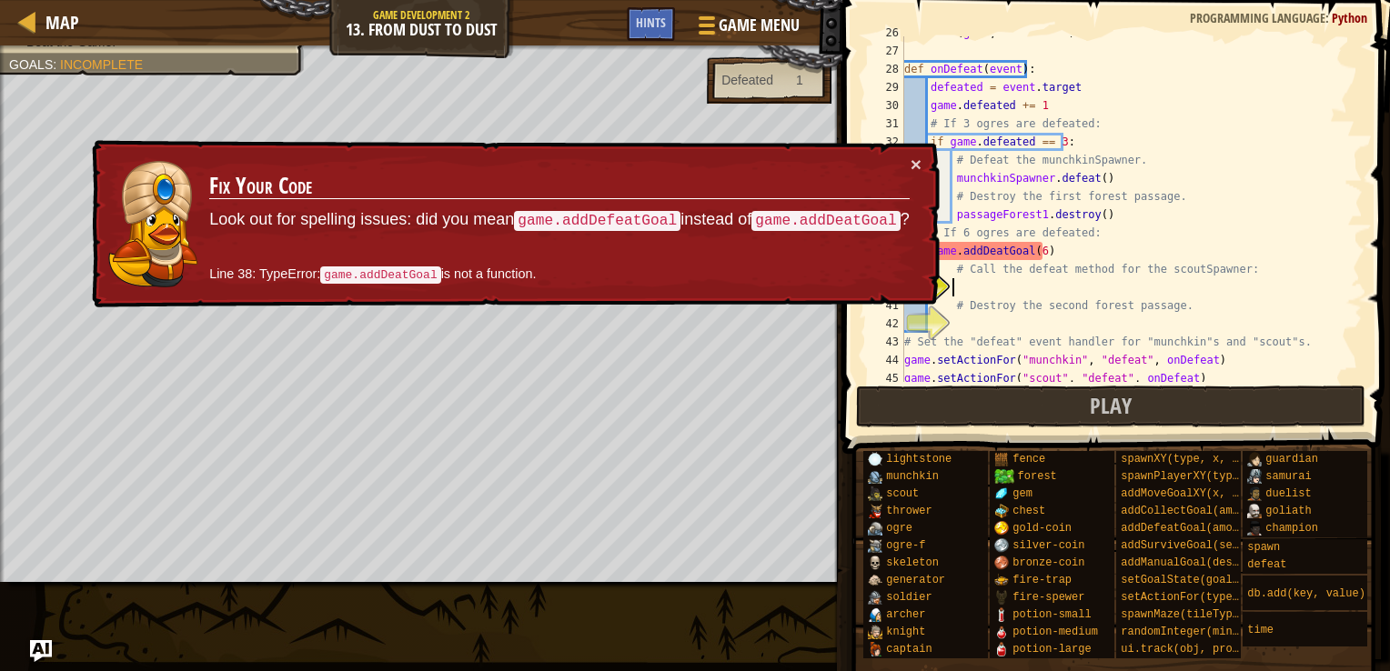
click at [988, 247] on div "ui . track ( game , "defeated" ) def onDefeat ( event ) : defeated = event . ta…" at bounding box center [1125, 215] width 449 height 382
click at [992, 253] on div "ui . track ( game , "defeated" ) def onDefeat ( event ) : defeated = event . ta…" at bounding box center [1125, 215] width 449 height 382
click at [991, 253] on div "ui . track ( game , "defeated" ) def onDefeat ( event ) : defeated = event . ta…" at bounding box center [1125, 215] width 449 height 382
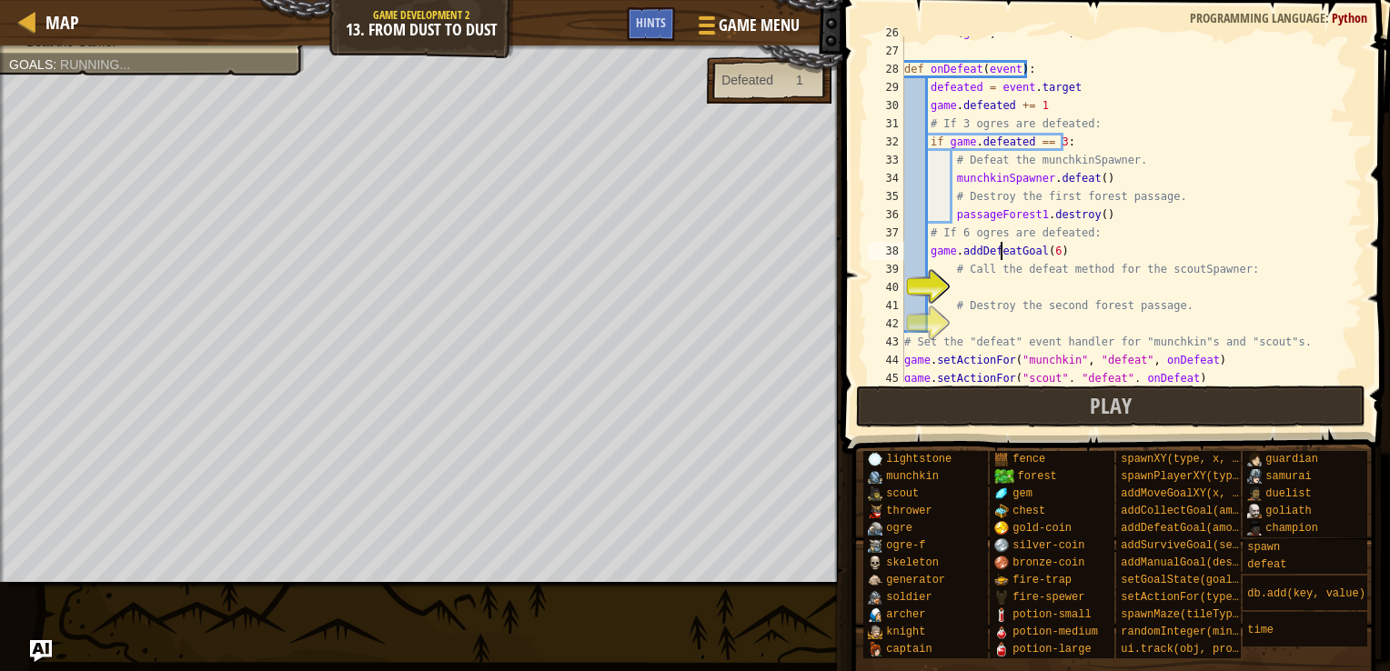
scroll to position [8, 7]
type textarea "game.addDefeatGoal(6)"
click at [1047, 395] on button "Play" at bounding box center [1111, 407] width 510 height 42
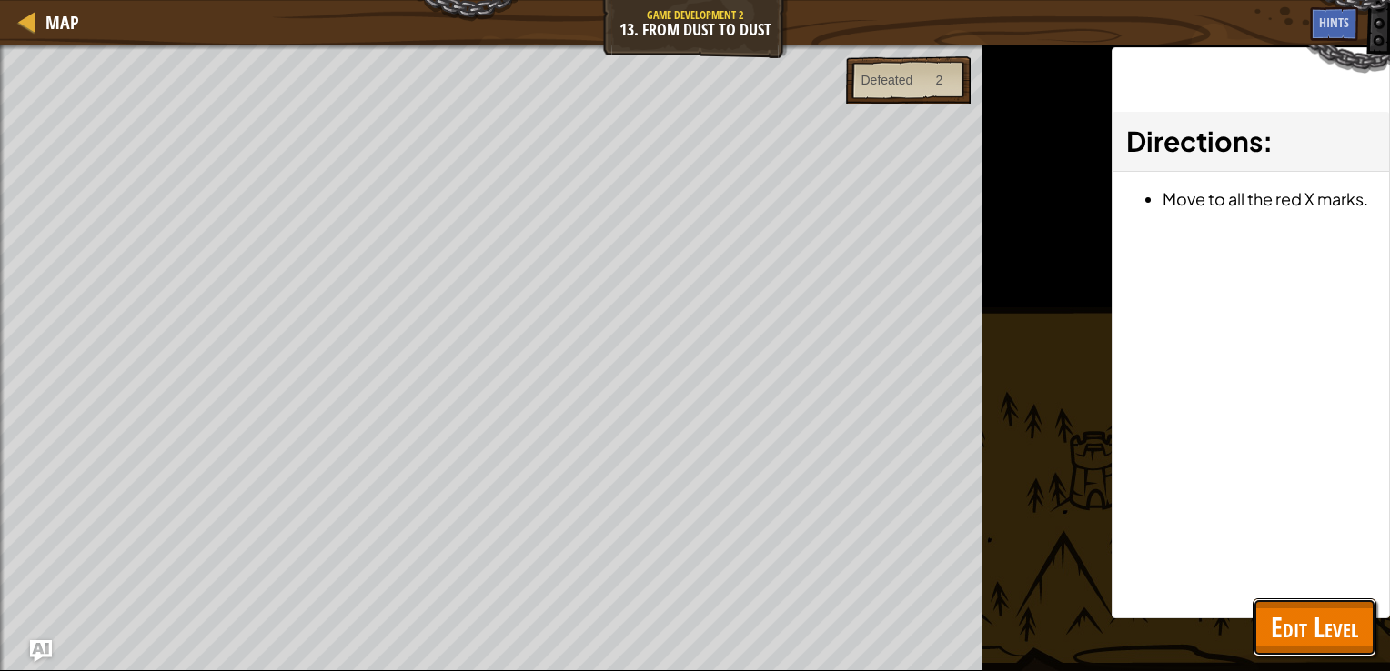
click at [1310, 653] on button "Edit Level" at bounding box center [1315, 628] width 124 height 58
